Goal: Task Accomplishment & Management: Use online tool/utility

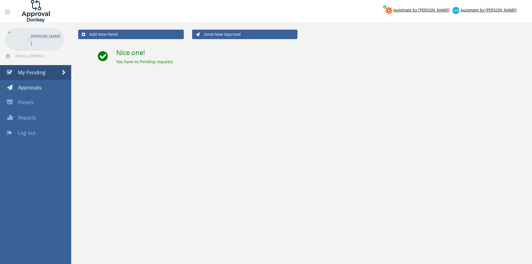
click at [23, 138] on link "Log out" at bounding box center [35, 132] width 71 height 15
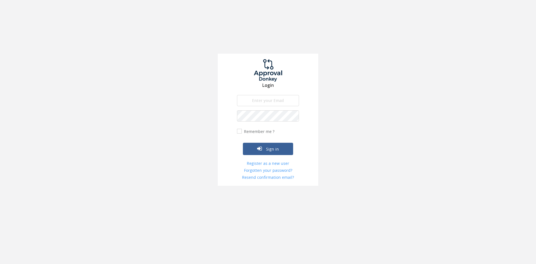
click at [270, 99] on input "email" at bounding box center [268, 100] width 62 height 11
type input "[EMAIL_ADDRESS][DOMAIN_NAME]"
click at [243, 143] on button "Sign in" at bounding box center [268, 149] width 50 height 12
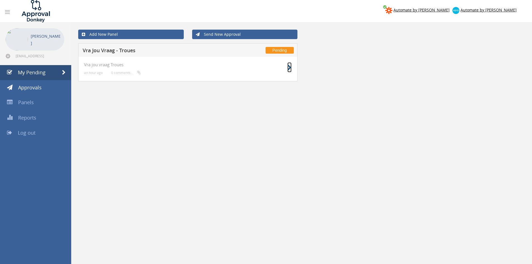
click at [290, 68] on icon at bounding box center [289, 68] width 4 height 6
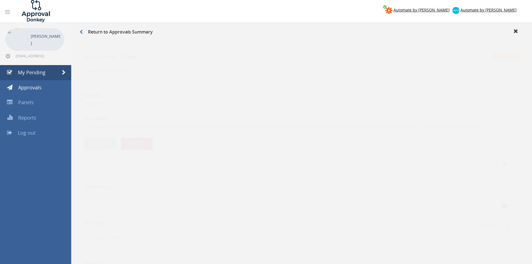
click at [104, 145] on div "Subject Vra Jou Vraag - Troues Description Bethlehem/Clarens/Fouriesburg N/A 20…" at bounding box center [301, 197] width 435 height 231
click at [99, 134] on button "Approve" at bounding box center [100, 138] width 32 height 12
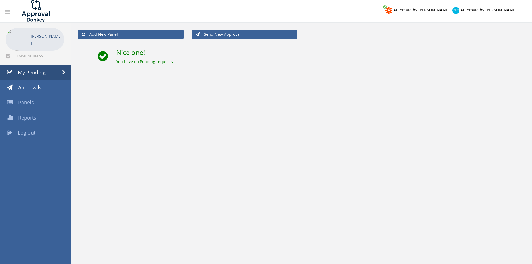
click at [252, 151] on div "Add New Panel Send New Approval Nice one! You have no Pending requests." at bounding box center [301, 155] width 460 height 264
click at [23, 128] on link "Log out" at bounding box center [35, 132] width 71 height 15
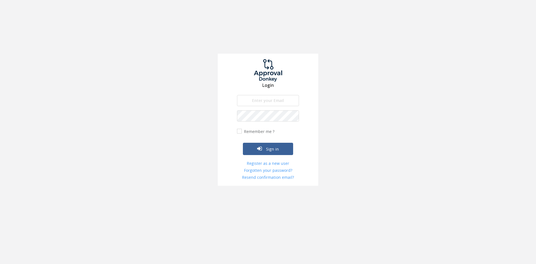
click at [280, 100] on input "email" at bounding box center [268, 100] width 62 height 11
type input "[EMAIL_ADDRESS][DOMAIN_NAME]"
click at [243, 143] on button "Sign in" at bounding box center [268, 149] width 50 height 12
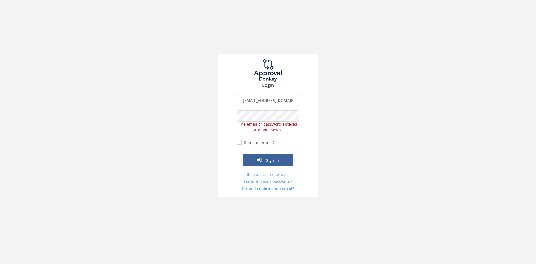
click at [220, 120] on div "Login info@wedding-ideas.co.za The email is required. Invalid email address. Th…" at bounding box center [268, 125] width 100 height 143
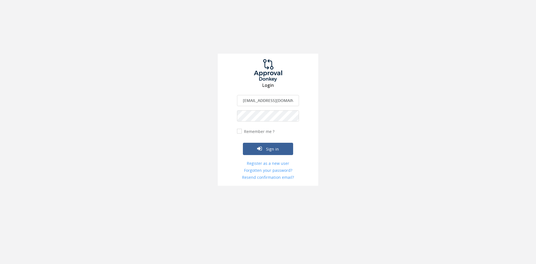
click at [243, 143] on button "Sign in" at bounding box center [268, 149] width 50 height 12
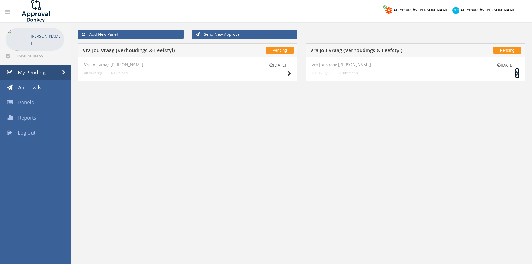
click at [515, 72] on icon at bounding box center [517, 74] width 4 height 6
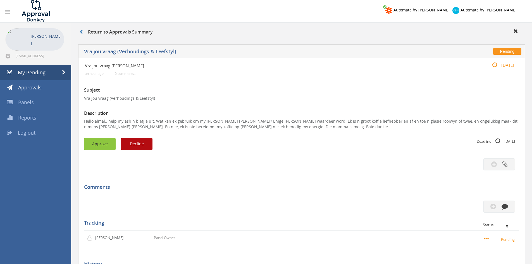
click at [100, 139] on button "Approve" at bounding box center [100, 144] width 32 height 12
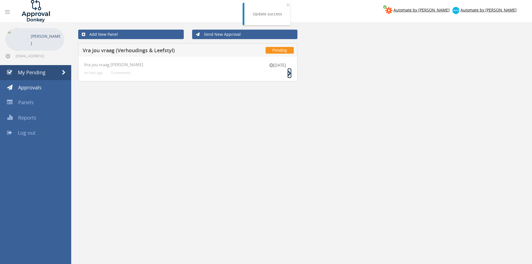
click at [288, 71] on icon at bounding box center [289, 74] width 4 height 6
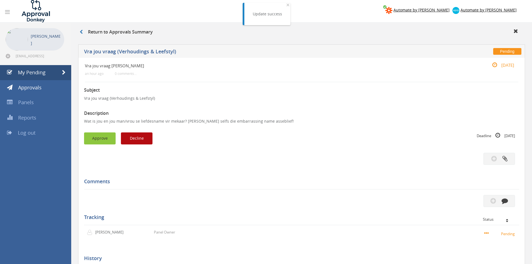
click at [113, 134] on button "Approve" at bounding box center [100, 138] width 32 height 12
